Goal: Information Seeking & Learning: Check status

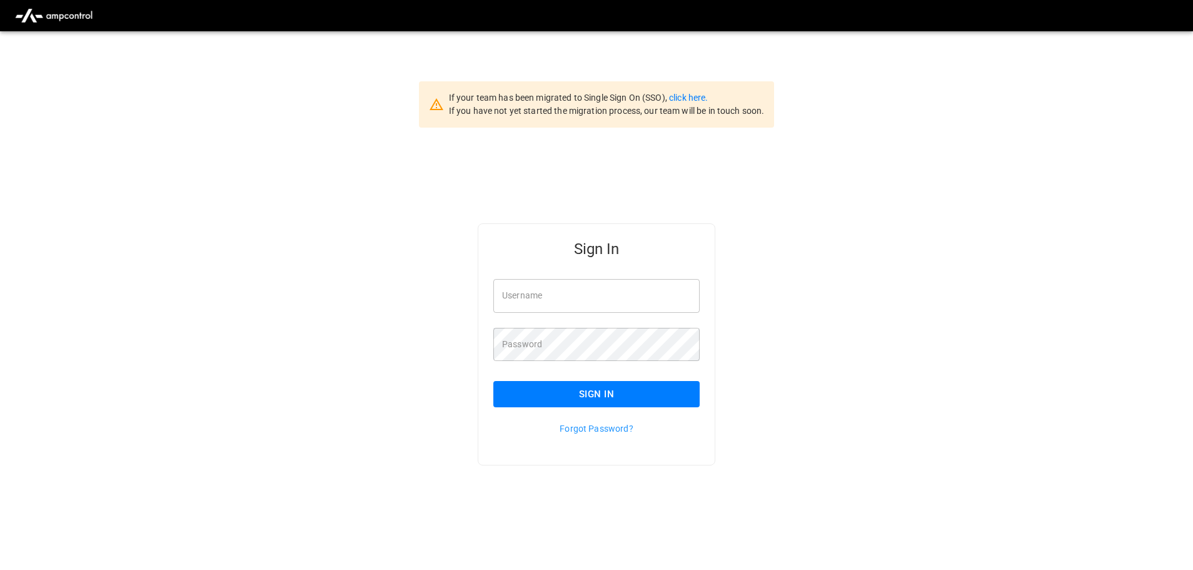
type input "**********"
click at [625, 286] on input "**********" at bounding box center [596, 295] width 206 height 33
click at [546, 397] on button "Sign In" at bounding box center [596, 394] width 206 height 26
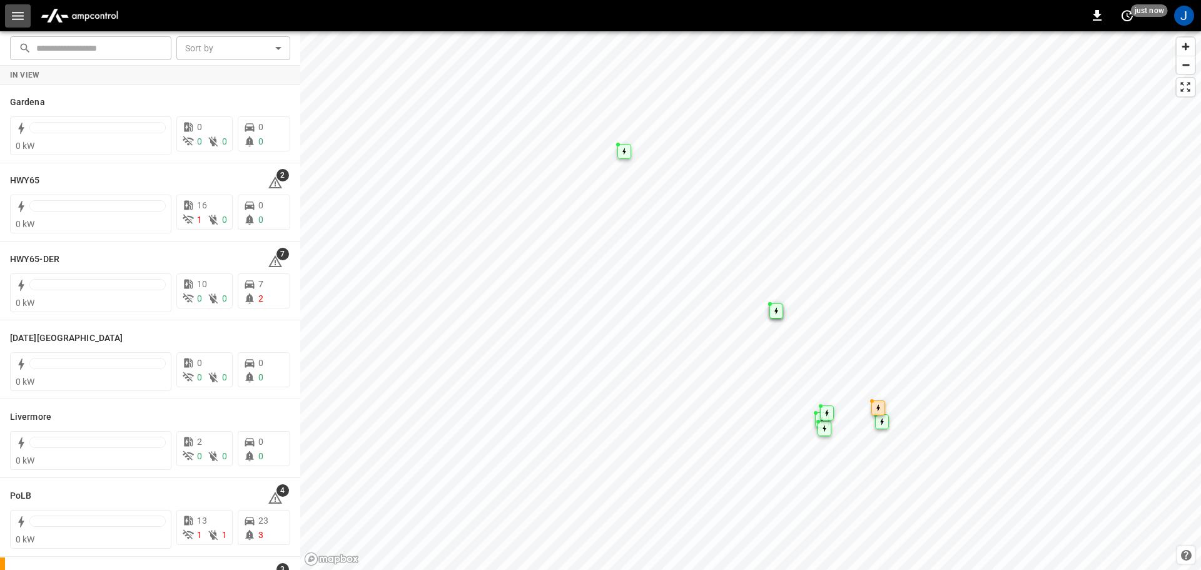
click at [18, 19] on icon "button" at bounding box center [18, 16] width 12 height 8
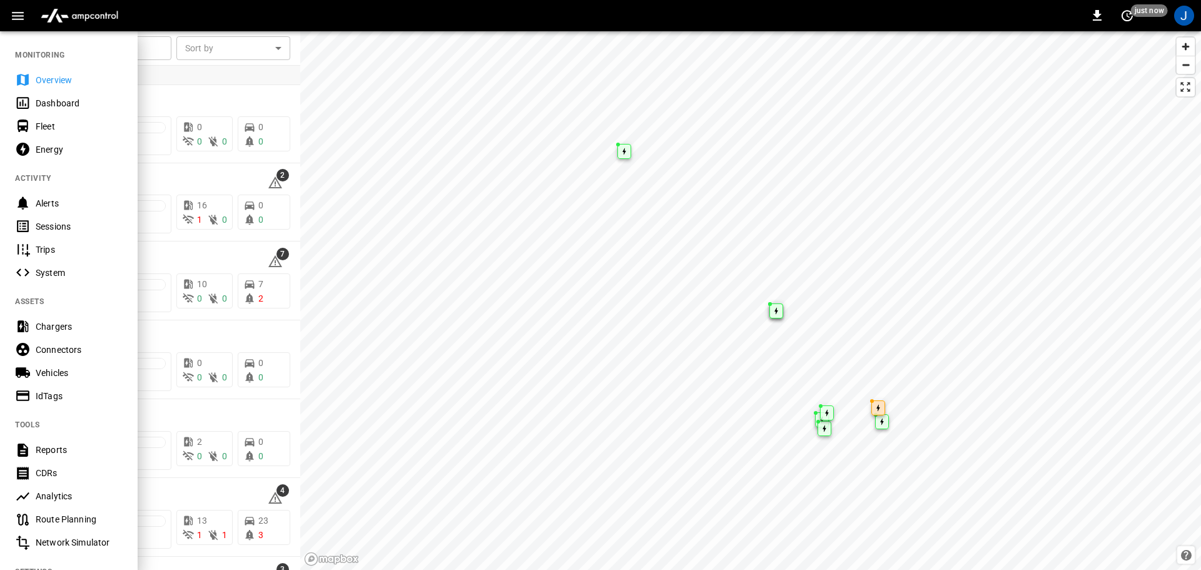
click at [54, 106] on div "Dashboard" at bounding box center [79, 103] width 87 height 13
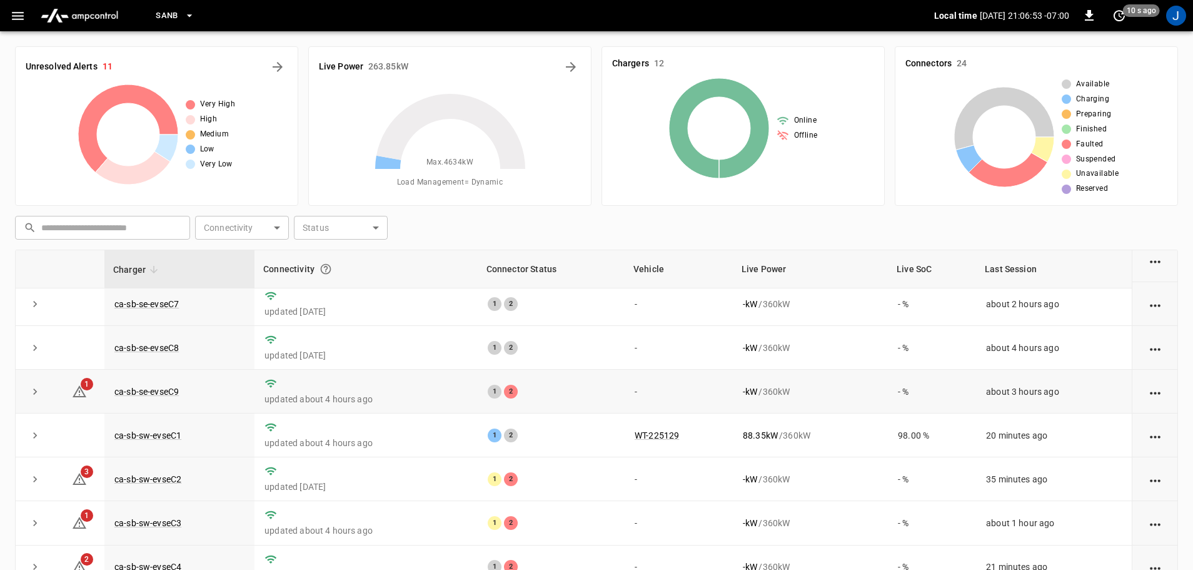
scroll to position [173, 0]
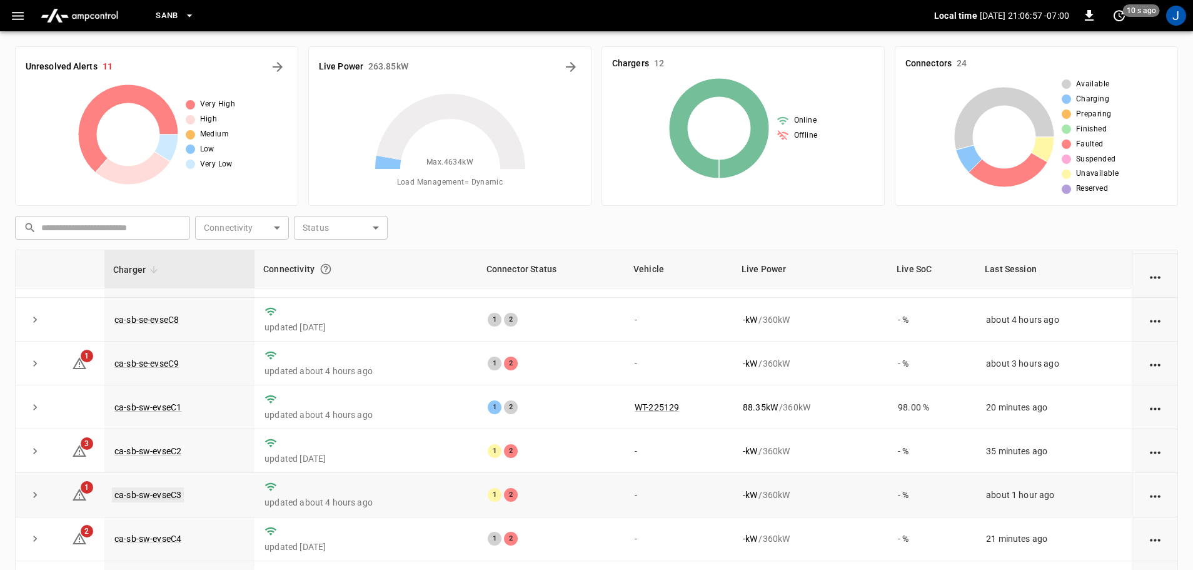
click at [171, 493] on link "ca-sb-sw-evseC3" at bounding box center [148, 494] width 72 height 15
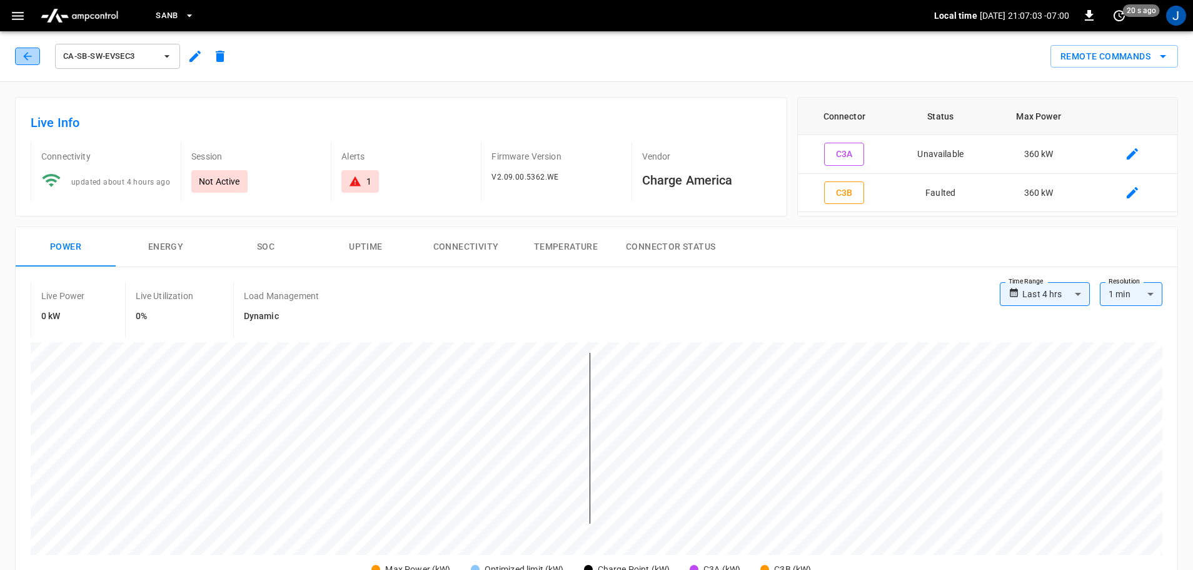
click at [30, 56] on icon "button" at bounding box center [27, 56] width 13 height 13
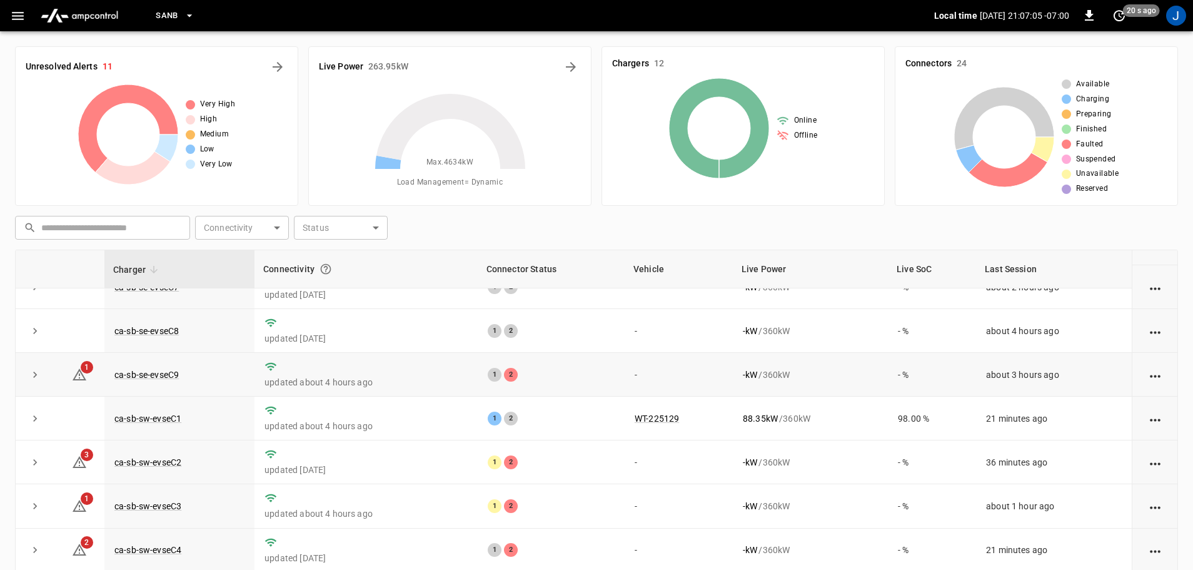
scroll to position [173, 0]
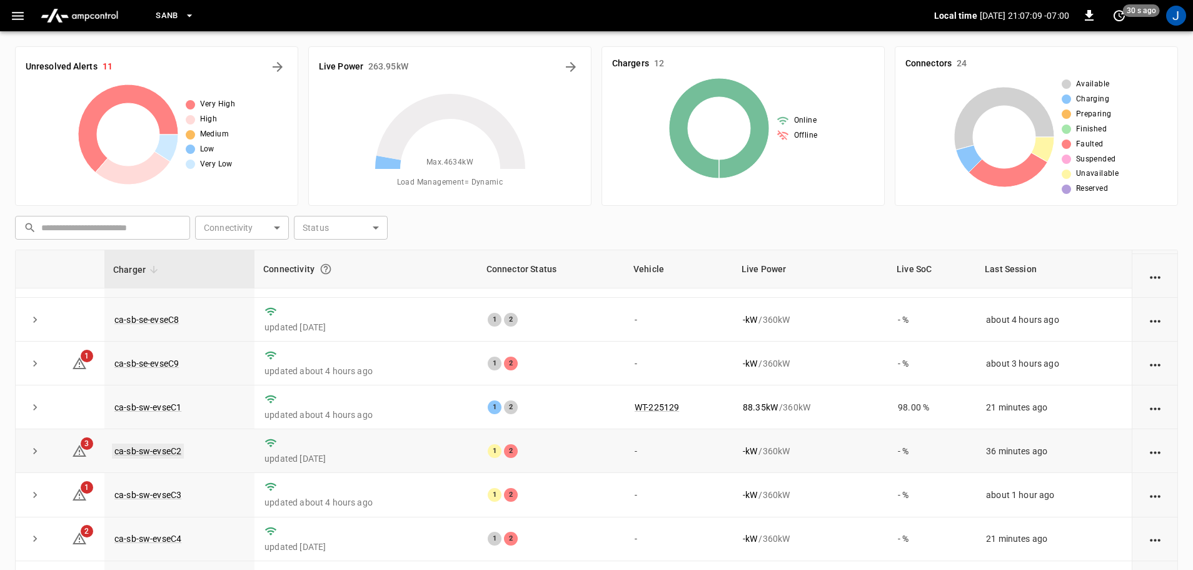
click at [146, 446] on link "ca-sb-sw-evseC2" at bounding box center [148, 450] width 72 height 15
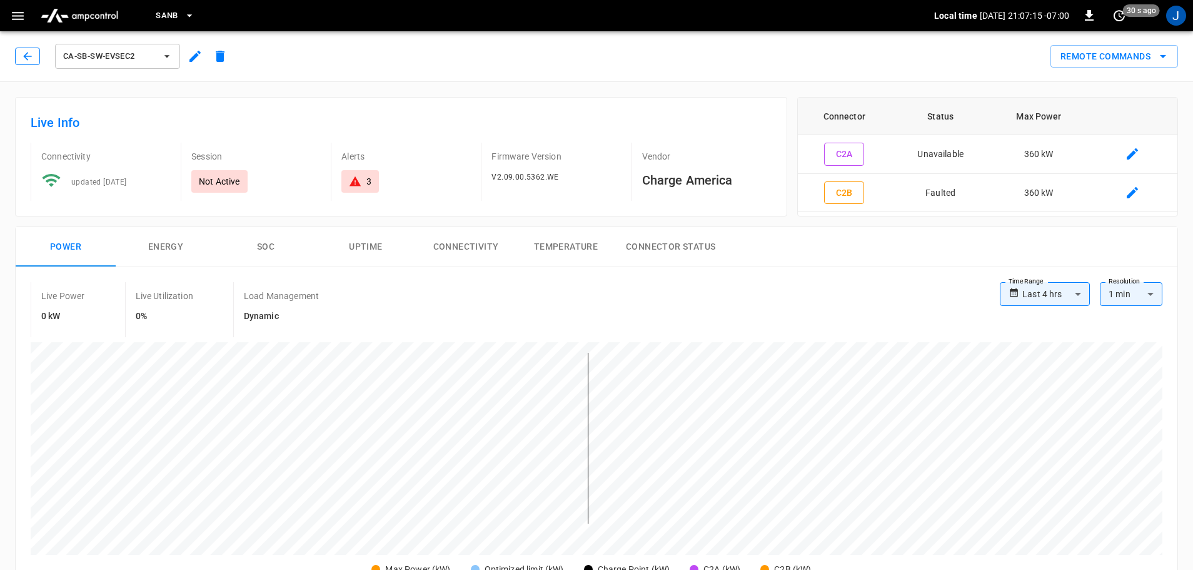
click at [33, 53] on icon "button" at bounding box center [27, 56] width 13 height 13
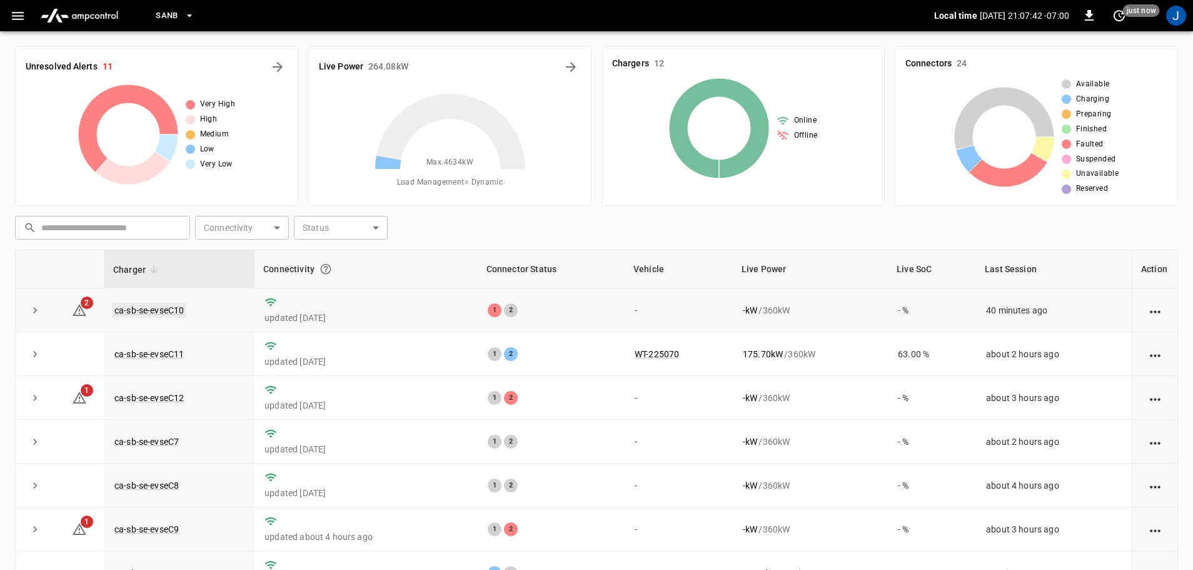
click at [154, 310] on link "ca-sb-se-evseC10" at bounding box center [149, 310] width 74 height 15
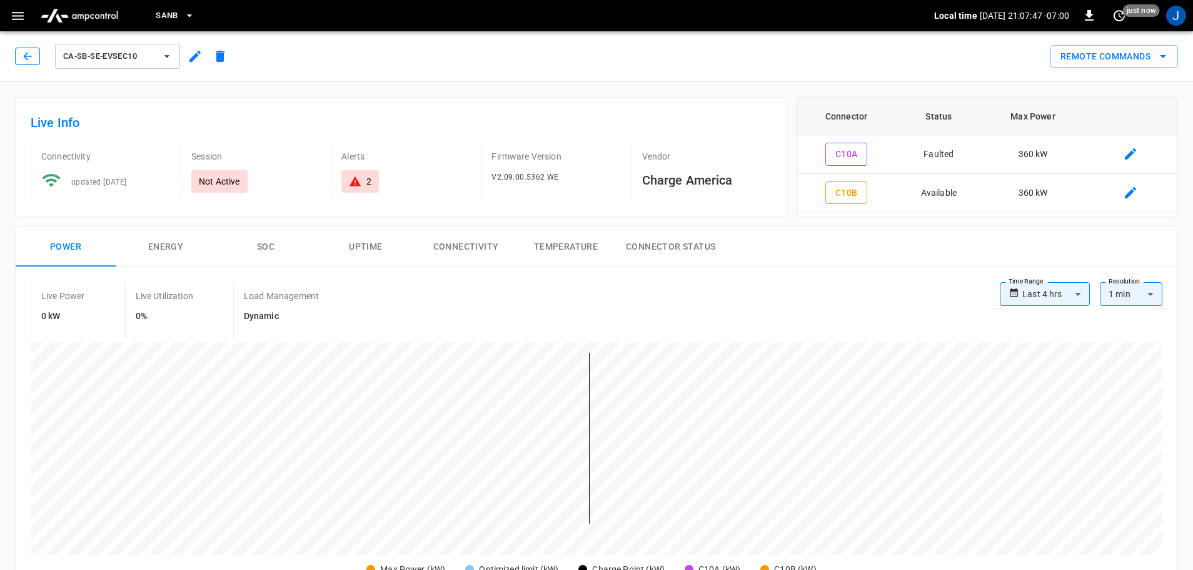
click at [24, 54] on icon "button" at bounding box center [27, 56] width 13 height 13
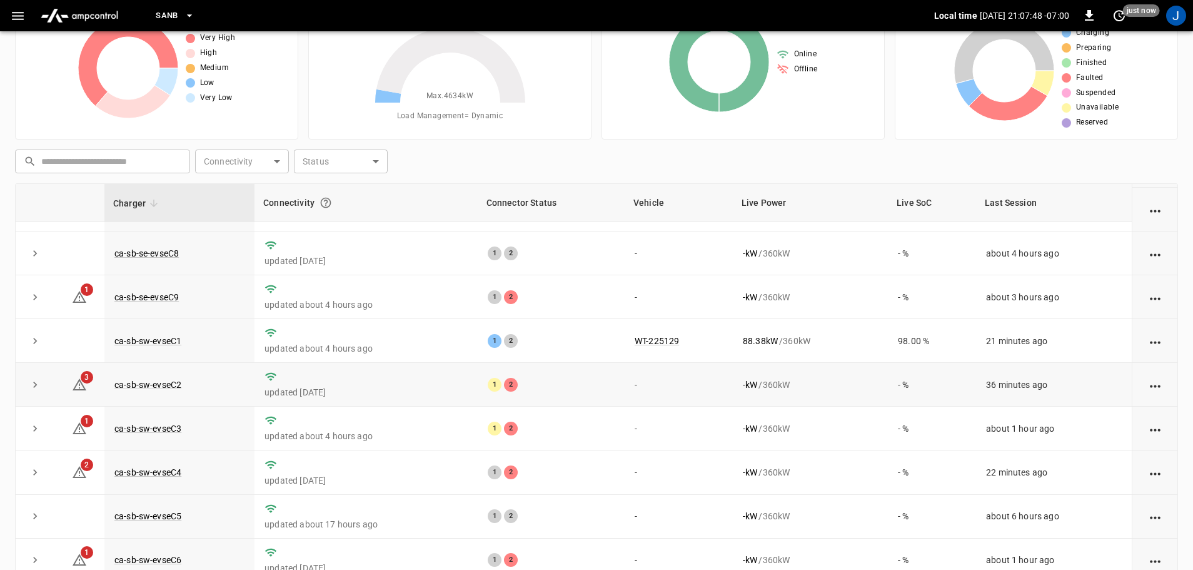
scroll to position [127, 0]
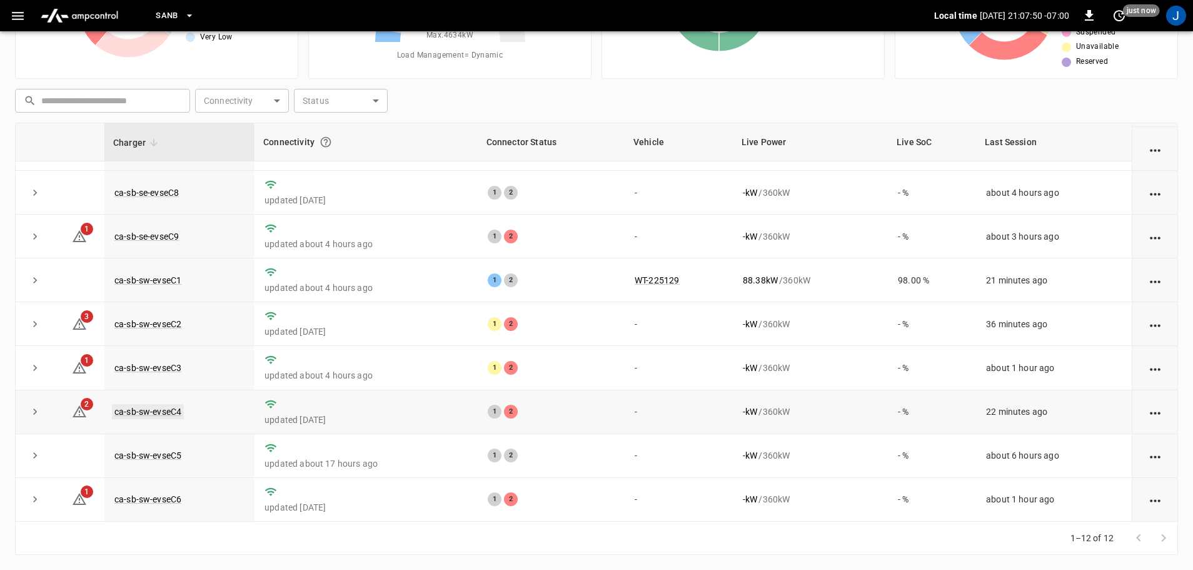
click at [141, 411] on link "ca-sb-sw-evseC4" at bounding box center [148, 411] width 72 height 15
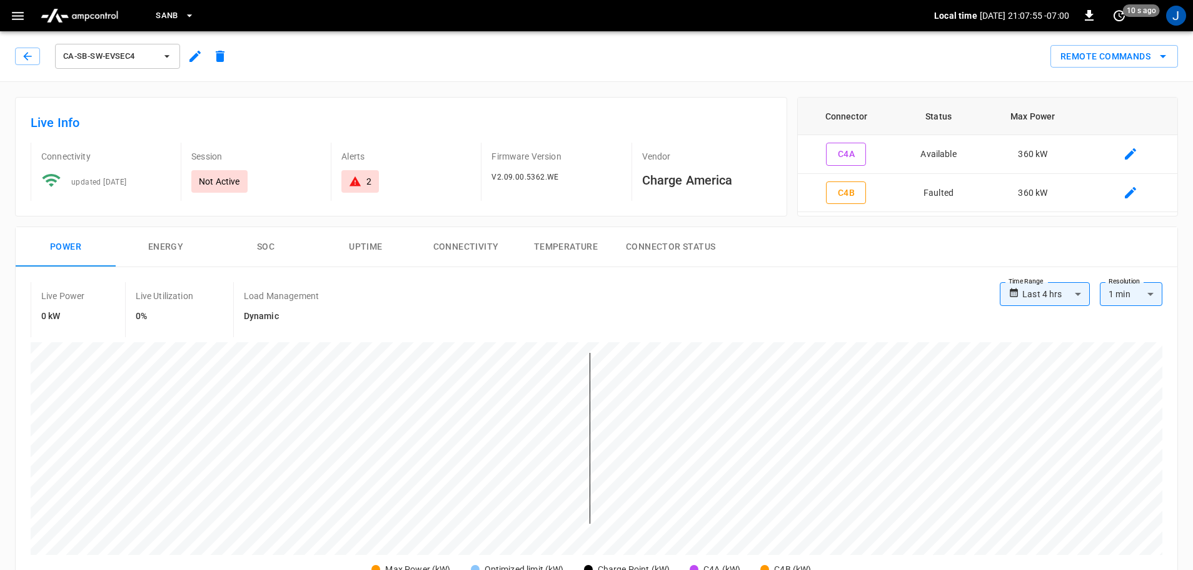
click at [17, 47] on div "ca-sb-sw-evseC4" at bounding box center [124, 56] width 218 height 30
drag, startPoint x: 33, startPoint y: 53, endPoint x: 835, endPoint y: 229, distance: 821.5
click at [46, 58] on div "ca-sb-sw-evseC4" at bounding box center [124, 56] width 218 height 30
click at [19, 54] on button "button" at bounding box center [27, 57] width 25 height 18
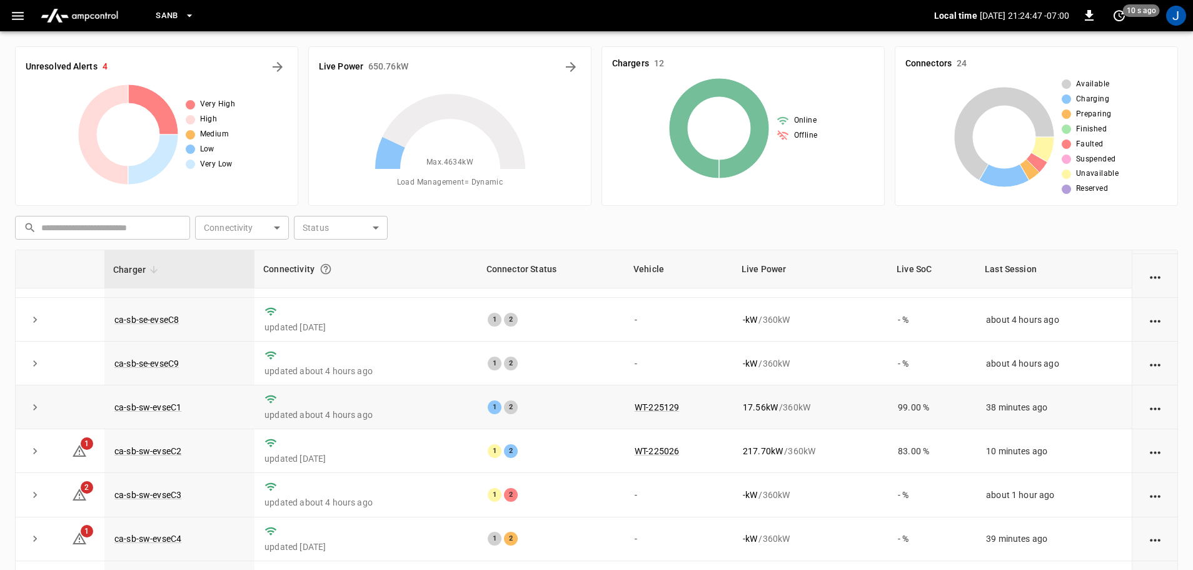
scroll to position [127, 0]
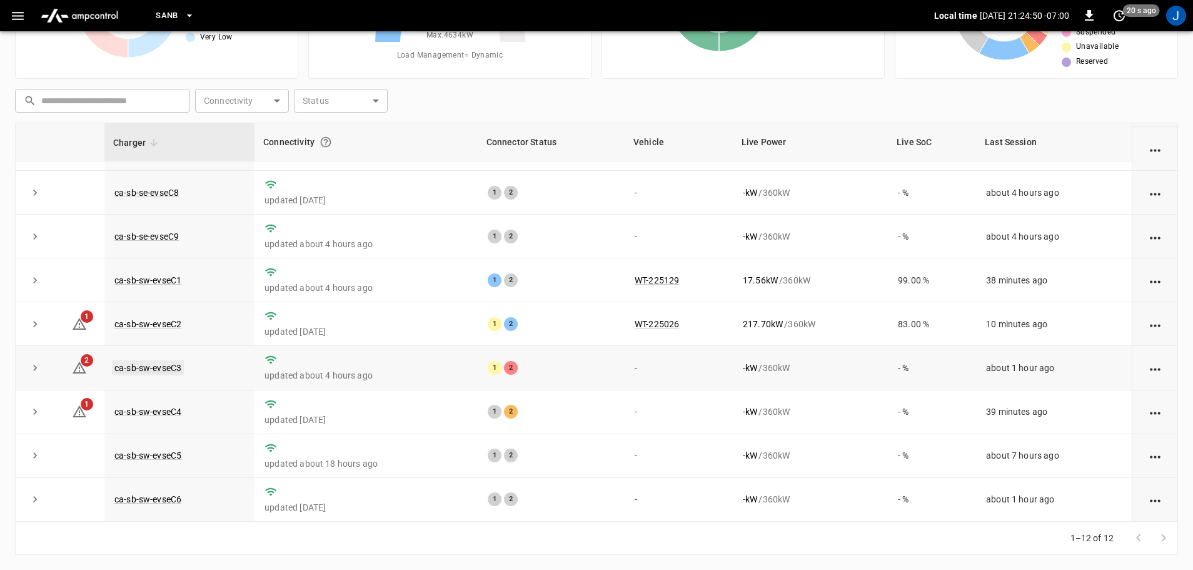
click at [131, 369] on link "ca-sb-sw-evseC3" at bounding box center [148, 367] width 72 height 15
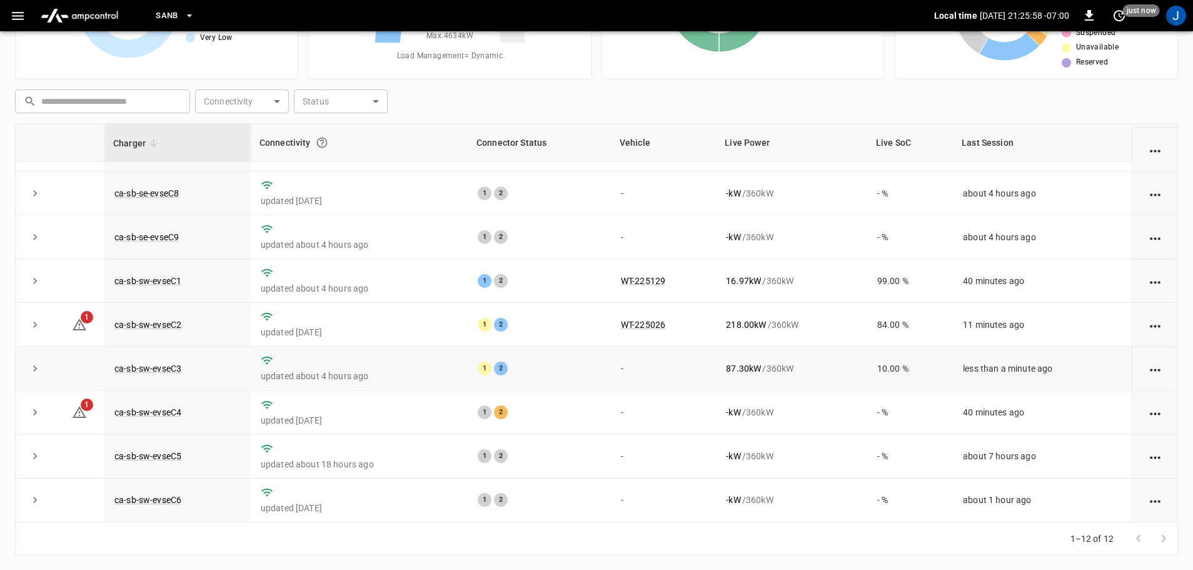
scroll to position [127, 0]
click at [145, 410] on link "ca-sb-sw-evseC4" at bounding box center [148, 411] width 72 height 15
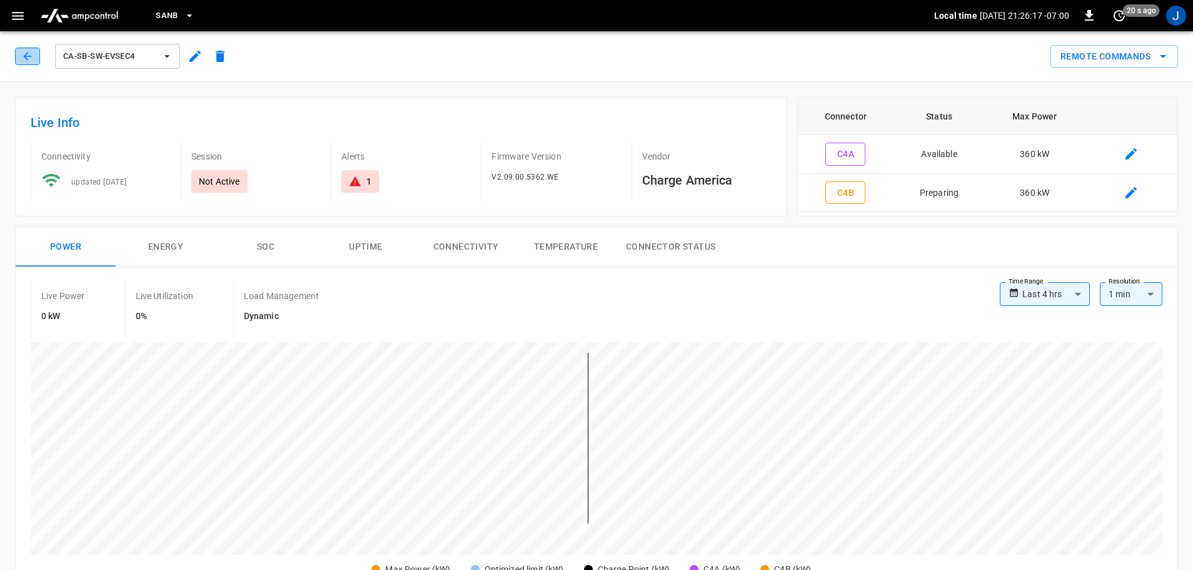
click at [24, 48] on button "button" at bounding box center [27, 57] width 25 height 18
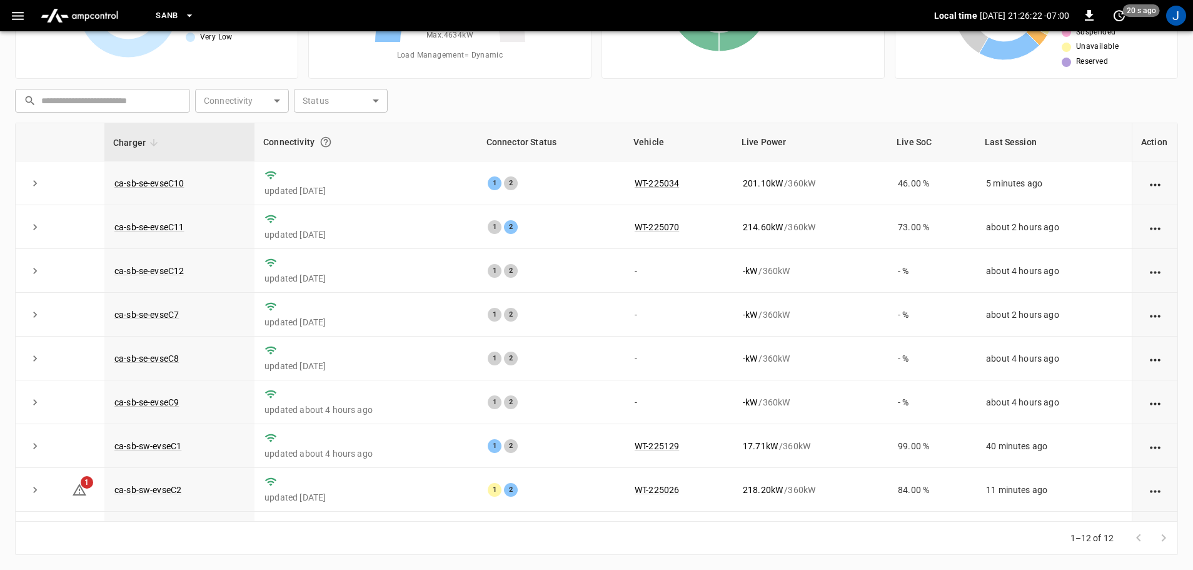
scroll to position [173, 0]
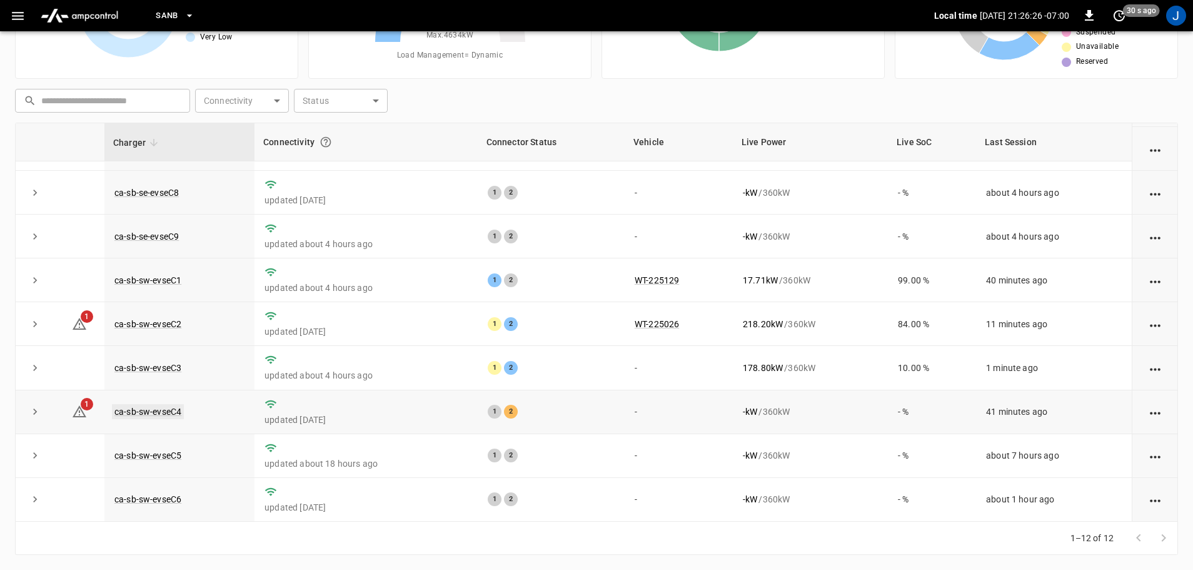
click at [156, 409] on link "ca-sb-sw-evseC4" at bounding box center [148, 411] width 72 height 15
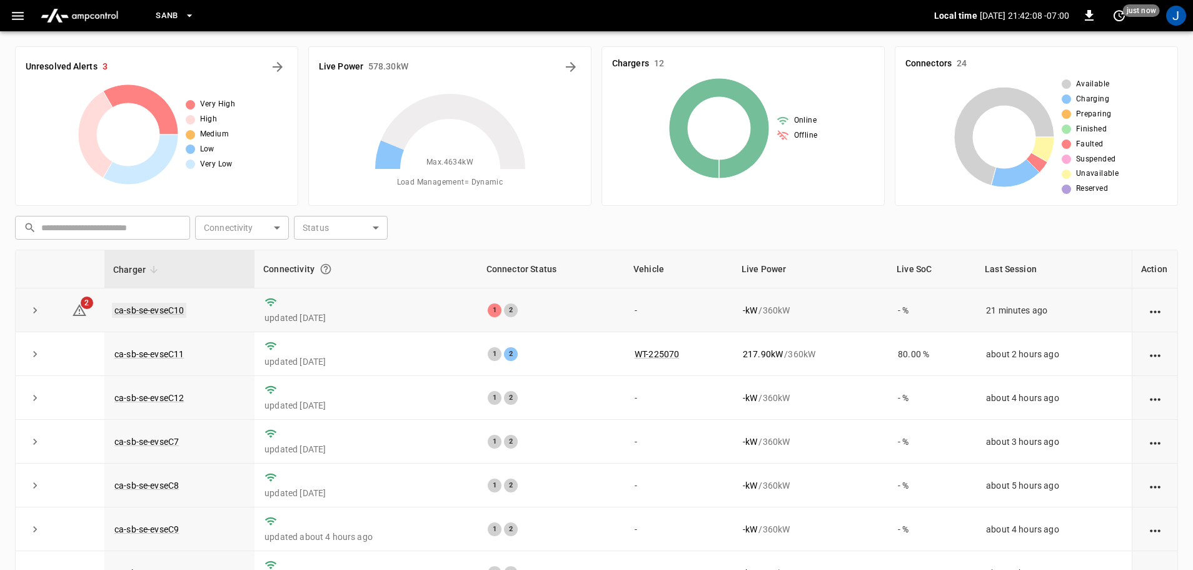
click at [126, 310] on link "ca-sb-se-evseC10" at bounding box center [149, 310] width 74 height 15
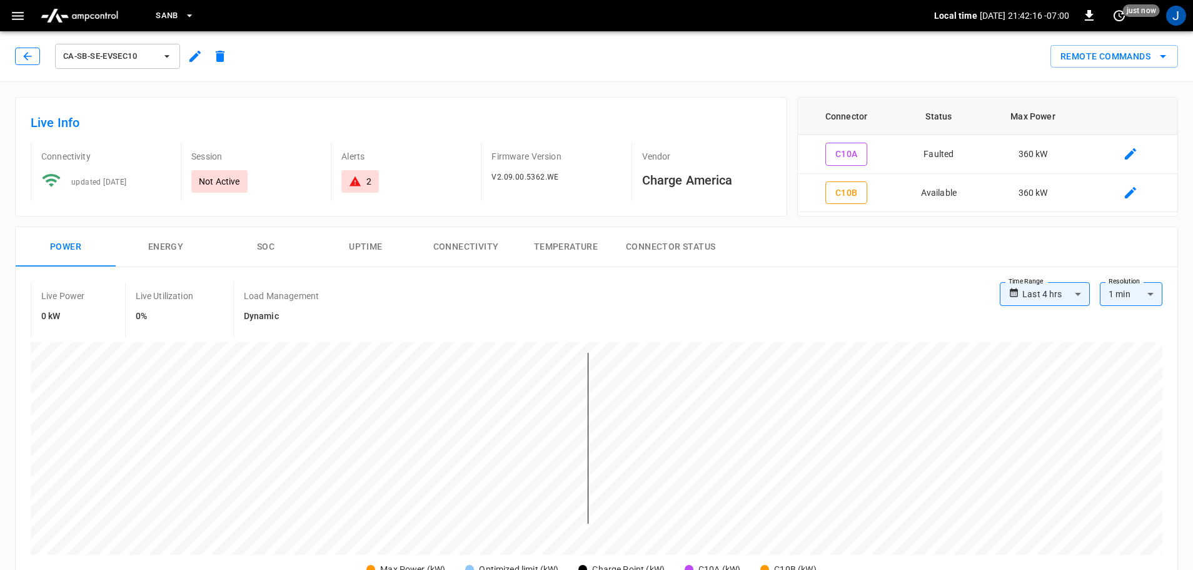
click at [31, 61] on icon "button" at bounding box center [27, 56] width 13 height 13
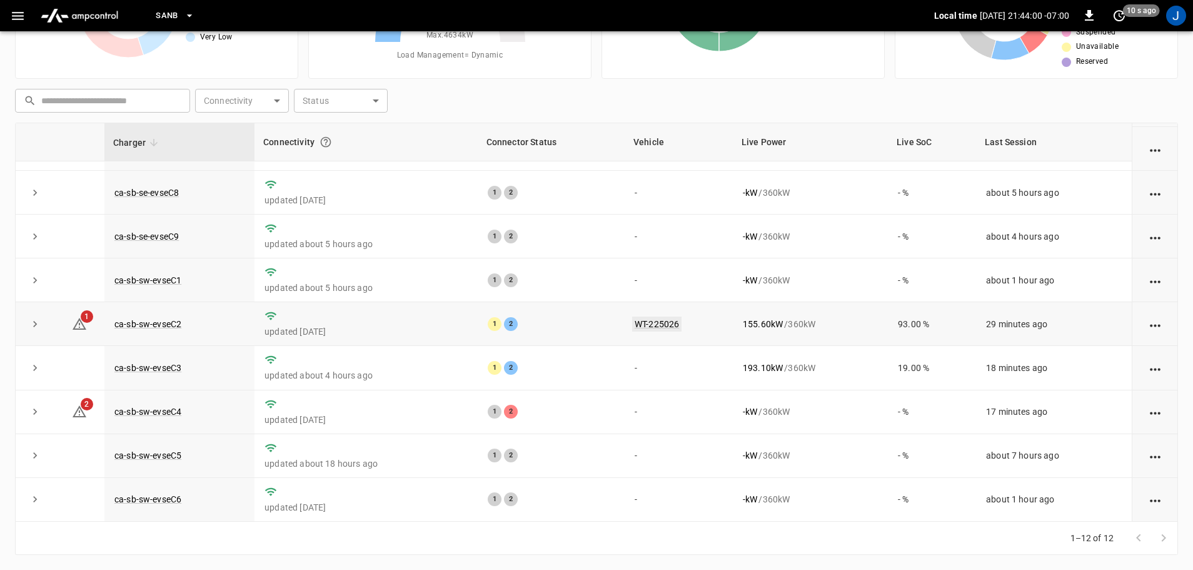
scroll to position [173, 0]
